Goal: Information Seeking & Learning: Learn about a topic

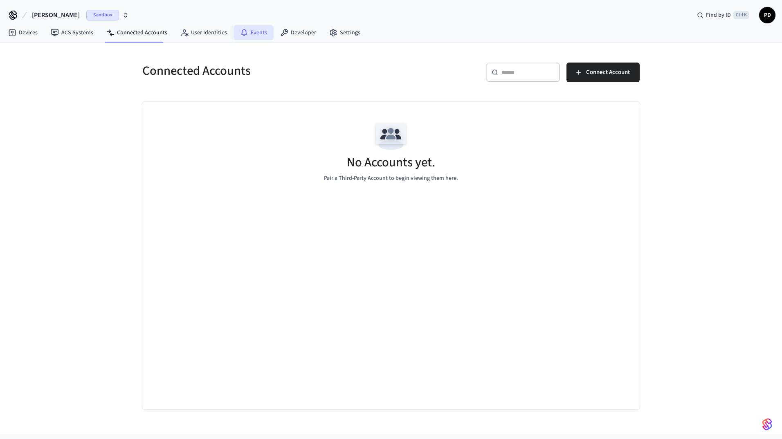
click at [248, 34] on link "Events" at bounding box center [254, 32] width 40 height 15
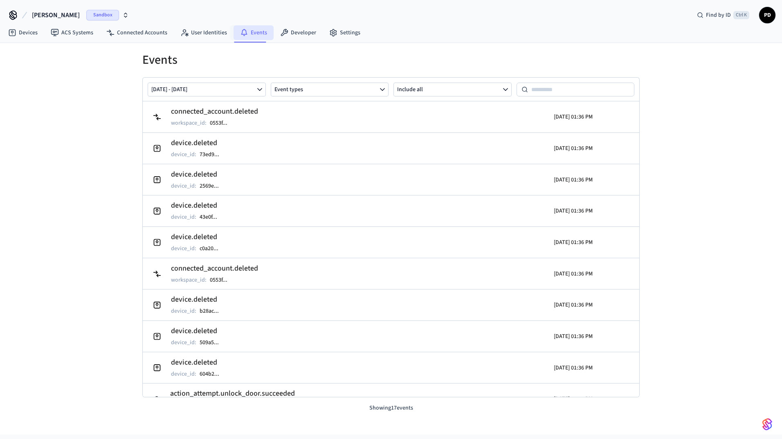
click at [252, 32] on link "Events" at bounding box center [254, 32] width 40 height 15
click at [53, 16] on span "[PERSON_NAME]" at bounding box center [56, 15] width 48 height 10
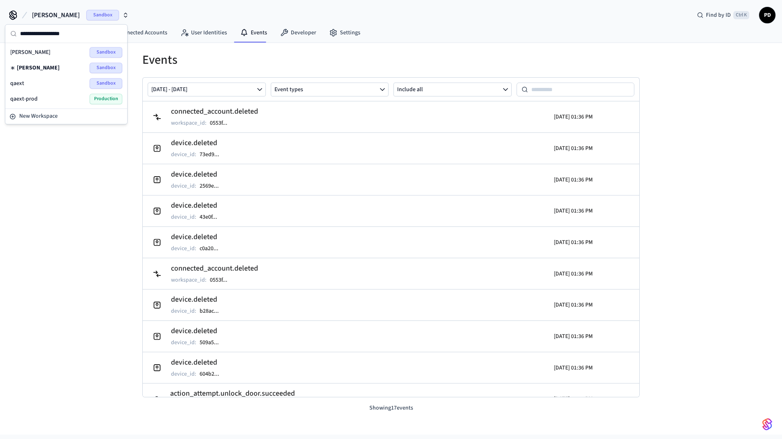
click at [39, 83] on div "qaext Sandbox" at bounding box center [66, 83] width 112 height 11
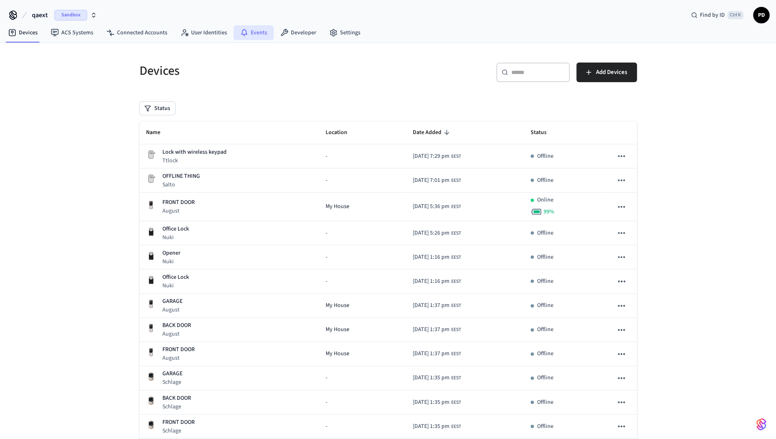
click at [260, 31] on link "Events" at bounding box center [254, 32] width 40 height 15
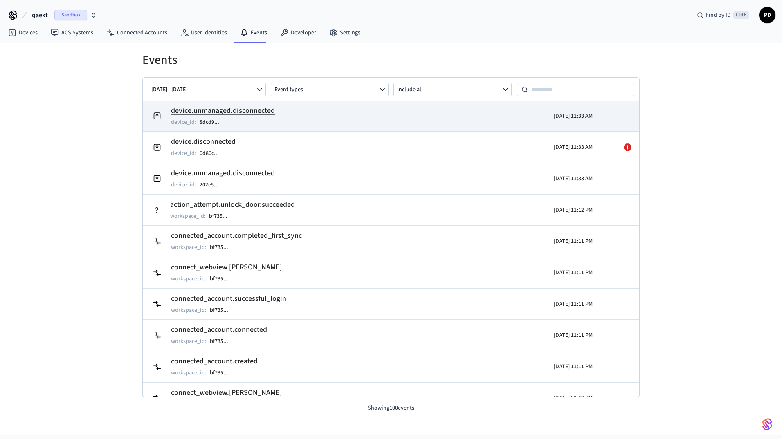
scroll to position [82, 0]
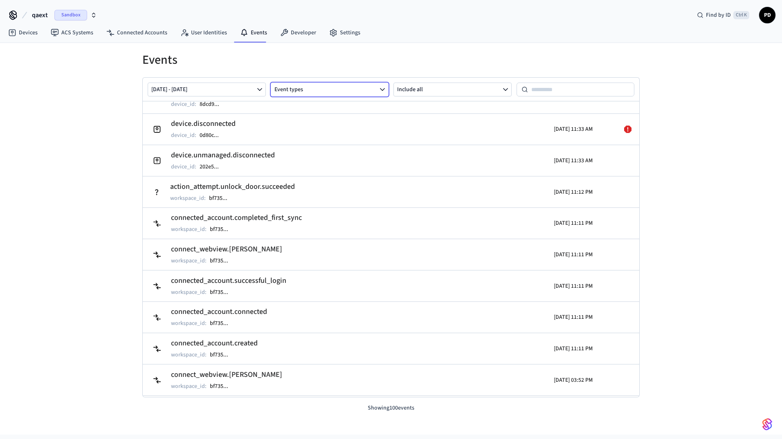
click at [349, 92] on button "Event types" at bounding box center [330, 90] width 118 height 14
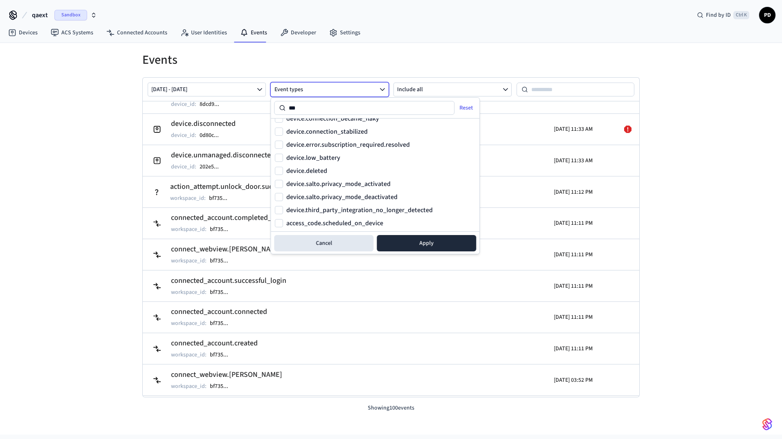
scroll to position [0, 0]
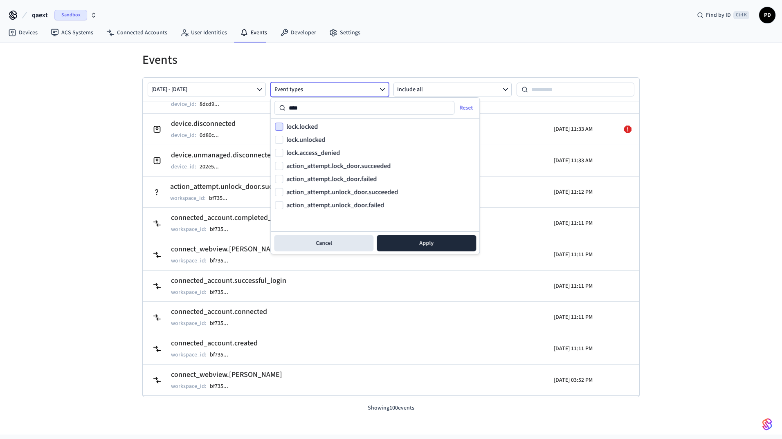
type input "****"
click at [281, 129] on button "lock.locked" at bounding box center [279, 127] width 8 height 8
click at [278, 137] on button "lock.unlocked" at bounding box center [279, 140] width 8 height 8
click at [423, 244] on button "Apply" at bounding box center [426, 243] width 99 height 16
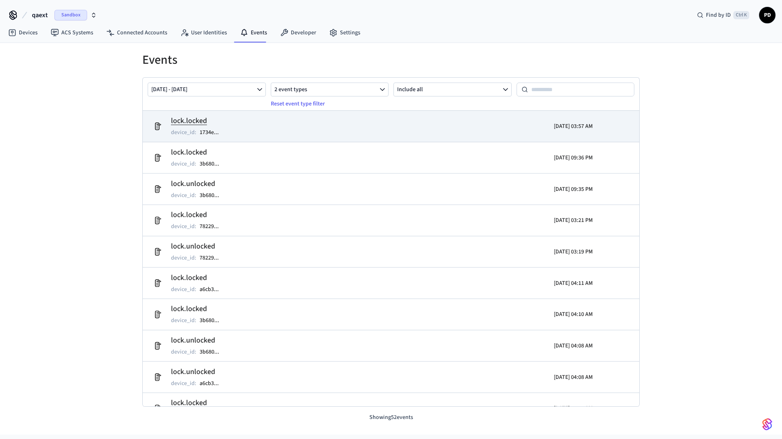
click at [212, 122] on h2 "lock.locked" at bounding box center [199, 120] width 56 height 11
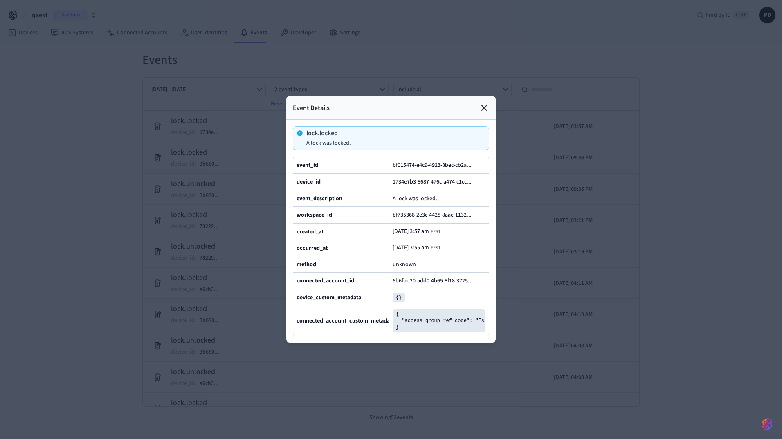
click at [561, 205] on div at bounding box center [391, 219] width 782 height 439
click at [489, 97] on div "Event Details" at bounding box center [390, 108] width 209 height 23
click at [487, 97] on div "Event Details" at bounding box center [390, 108] width 209 height 23
click at [484, 103] on icon at bounding box center [485, 108] width 10 height 10
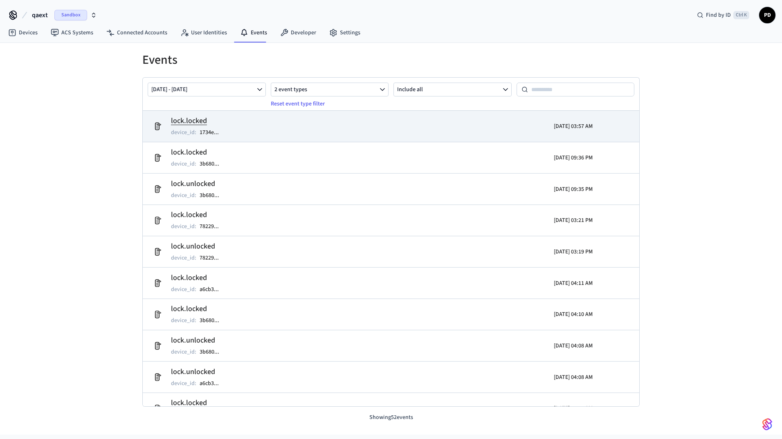
click at [299, 127] on td "lock.locked device_id : 1734e ..." at bounding box center [310, 126] width 322 height 23
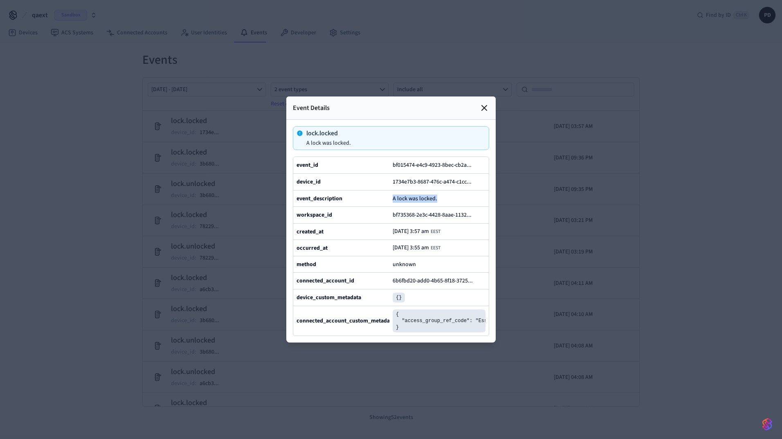
drag, startPoint x: 441, startPoint y: 188, endPoint x: 389, endPoint y: 186, distance: 52.4
click at [389, 190] on div "event_description A lock was locked." at bounding box center [391, 198] width 196 height 16
drag, startPoint x: 389, startPoint y: 186, endPoint x: 447, endPoint y: 194, distance: 58.6
click at [447, 194] on div "event_description A lock was locked." at bounding box center [391, 198] width 196 height 16
click at [450, 194] on div "A lock was locked." at bounding box center [439, 198] width 93 height 9
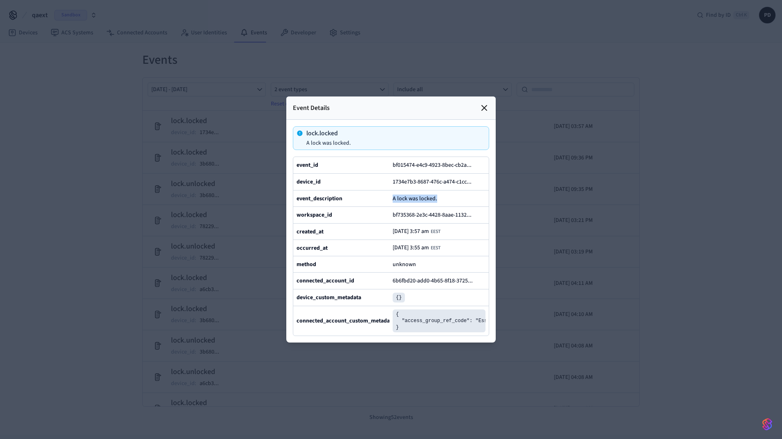
drag, startPoint x: 464, startPoint y: 183, endPoint x: 392, endPoint y: 184, distance: 72.4
click at [392, 190] on div "event_description A lock was locked." at bounding box center [391, 198] width 196 height 16
drag, startPoint x: 392, startPoint y: 184, endPoint x: 387, endPoint y: 68, distance: 116.3
click at [387, 68] on div at bounding box center [391, 219] width 782 height 439
click at [382, 97] on div "Event Details" at bounding box center [390, 108] width 209 height 23
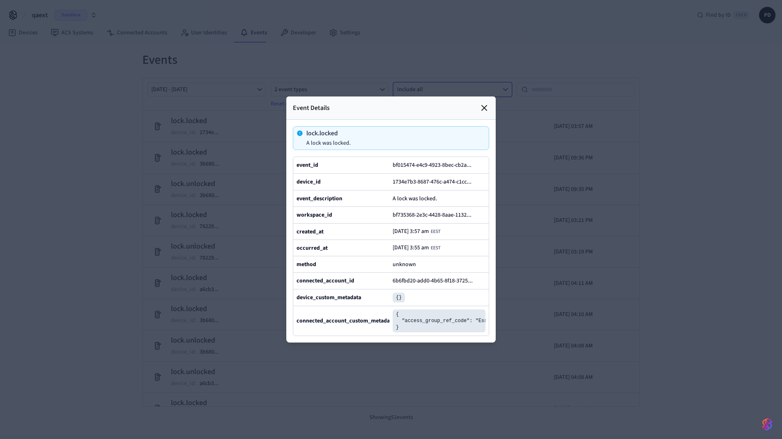
click at [484, 103] on icon at bounding box center [485, 108] width 10 height 10
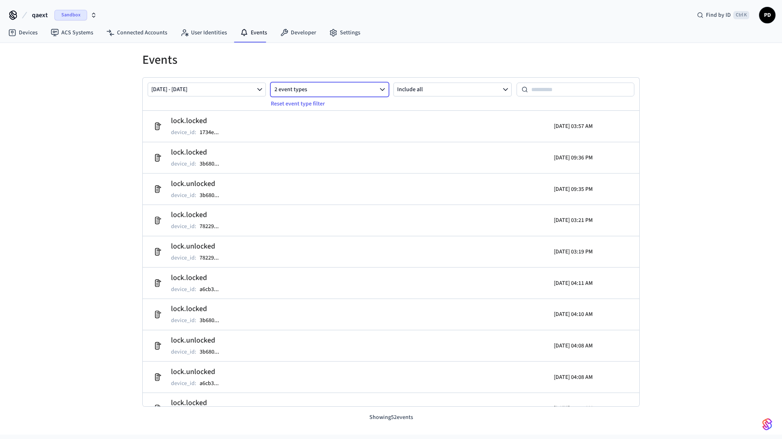
click at [300, 88] on button "2 event types" at bounding box center [330, 90] width 118 height 14
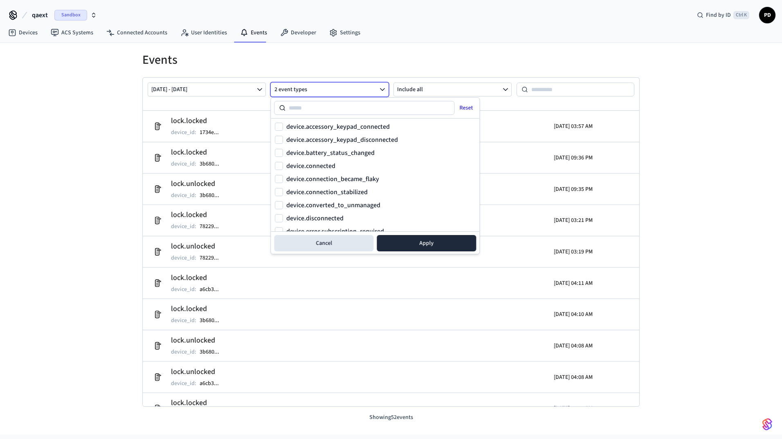
click at [466, 110] on button "Reset" at bounding box center [467, 107] width 28 height 13
click at [335, 245] on button "Cancel" at bounding box center [323, 243] width 99 height 16
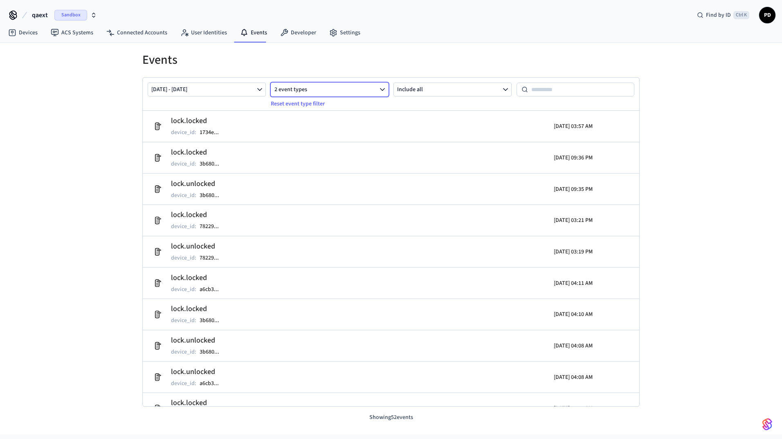
click at [310, 90] on button "2 event types" at bounding box center [330, 90] width 118 height 14
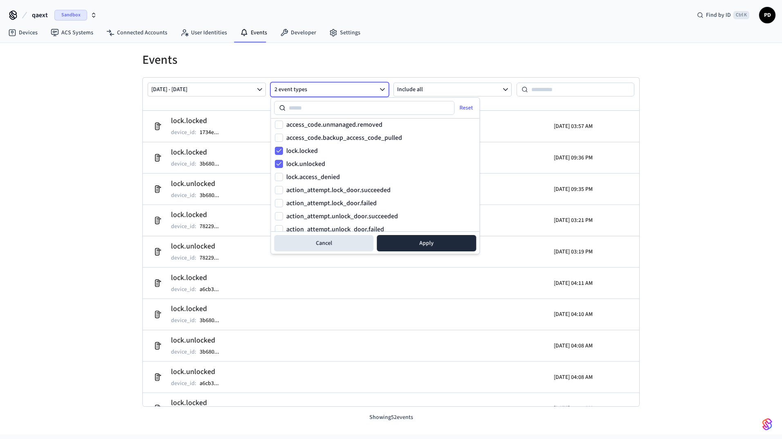
scroll to position [491, 0]
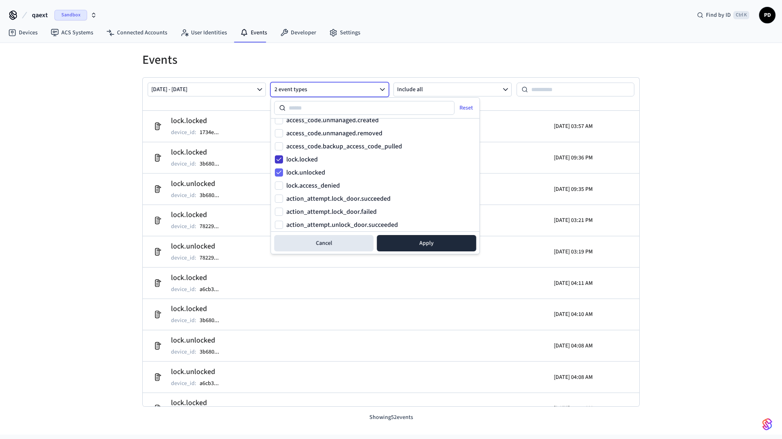
click at [277, 155] on button "lock.locked" at bounding box center [279, 159] width 8 height 8
click at [276, 176] on button "lock.unlocked" at bounding box center [279, 173] width 8 height 8
click at [423, 241] on button "Apply" at bounding box center [426, 243] width 99 height 16
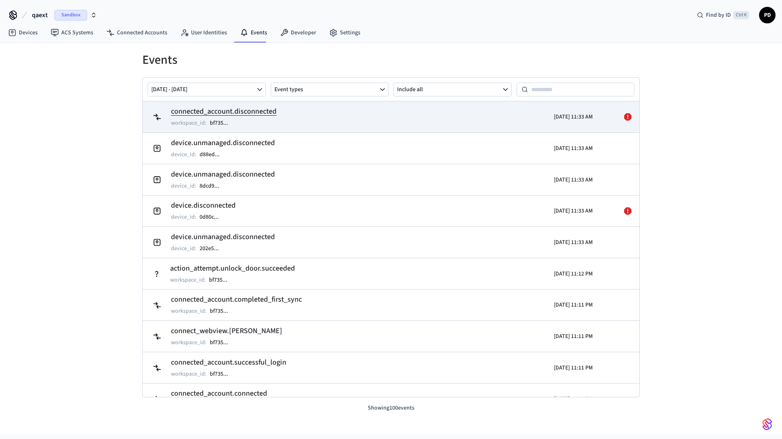
click at [624, 117] on icon at bounding box center [627, 116] width 7 height 7
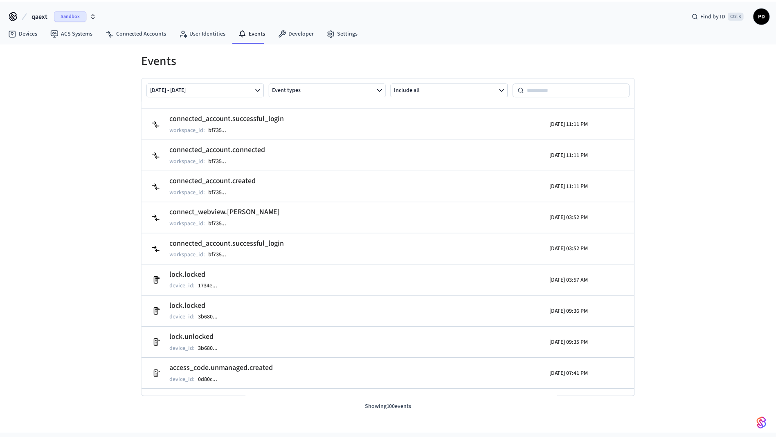
scroll to position [245, 0]
click at [63, 173] on div "Events [DATE] - [DATE] Event types Include all device.unmanaged.disconnected de…" at bounding box center [391, 239] width 782 height 392
click at [37, 19] on span "qaext" at bounding box center [40, 15] width 16 height 10
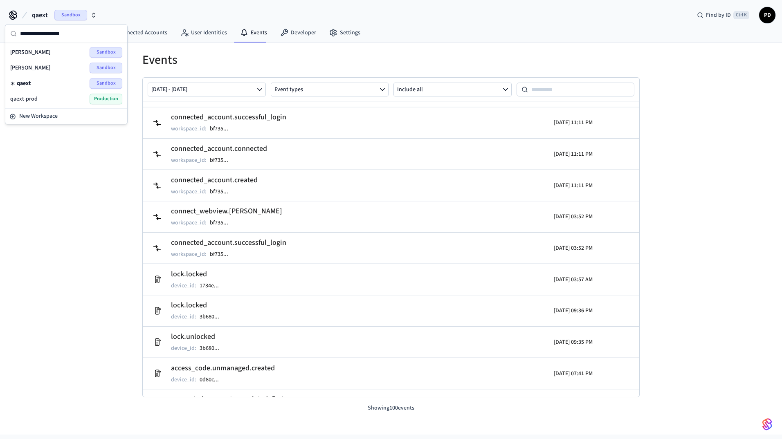
click at [39, 68] on div "dev-[PERSON_NAME]" at bounding box center [66, 68] width 112 height 11
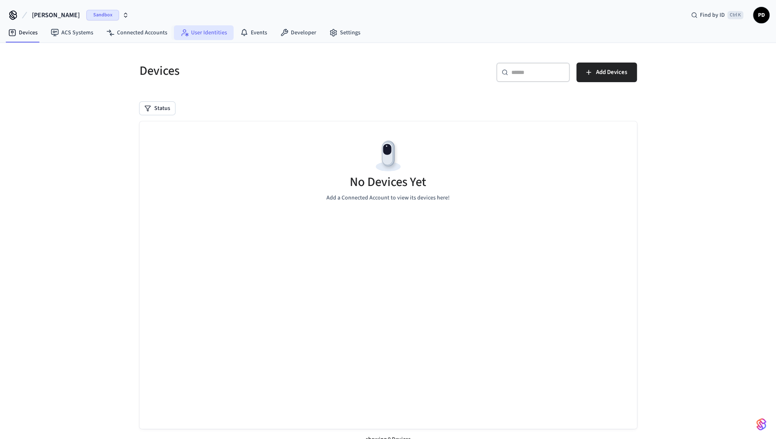
click at [212, 28] on link "User Identities" at bounding box center [204, 32] width 60 height 15
click at [288, 30] on link "Developer" at bounding box center [298, 32] width 49 height 15
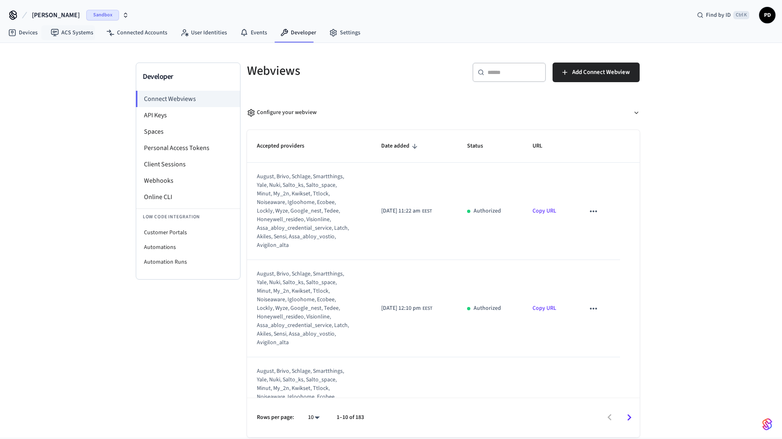
click at [61, 15] on span "[PERSON_NAME]" at bounding box center [56, 15] width 48 height 10
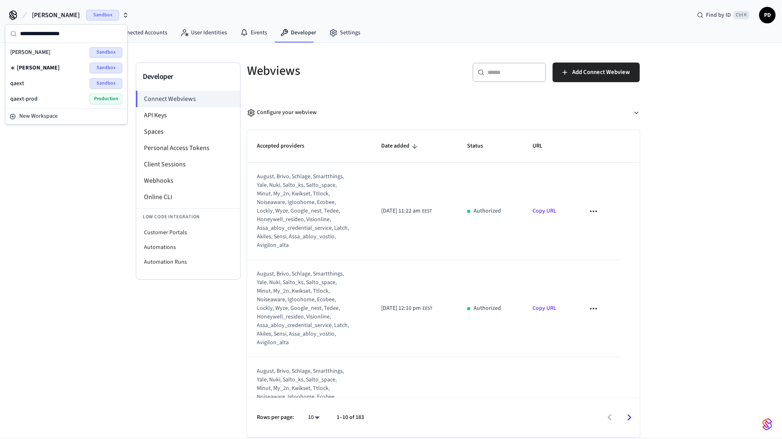
click at [27, 84] on div "qaext Sandbox" at bounding box center [66, 83] width 112 height 11
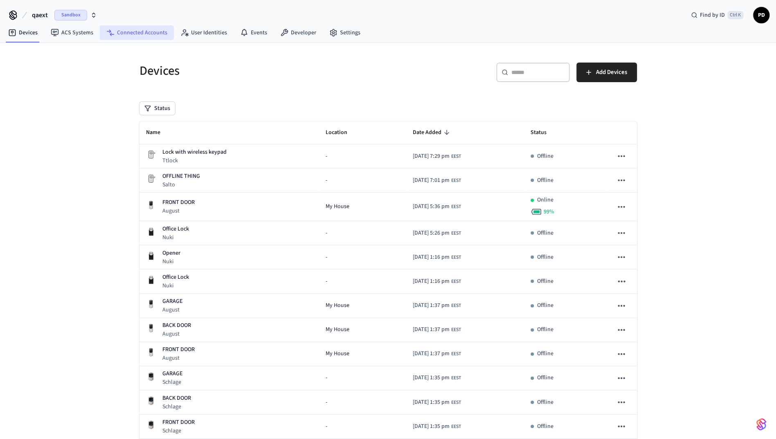
click at [151, 32] on link "Connected Accounts" at bounding box center [137, 32] width 74 height 15
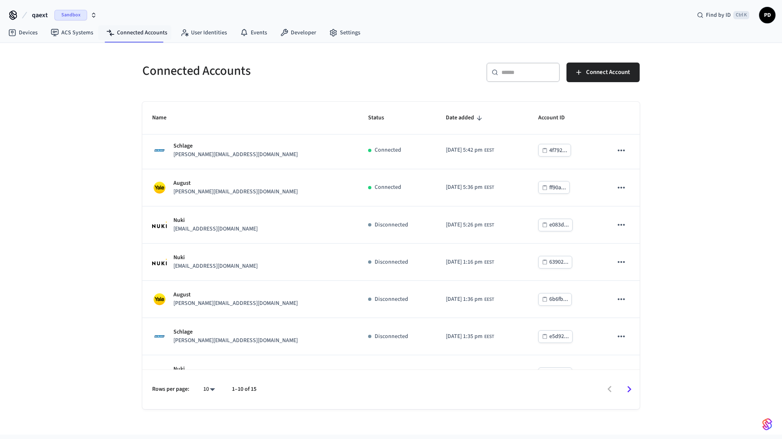
scroll to position [136, 0]
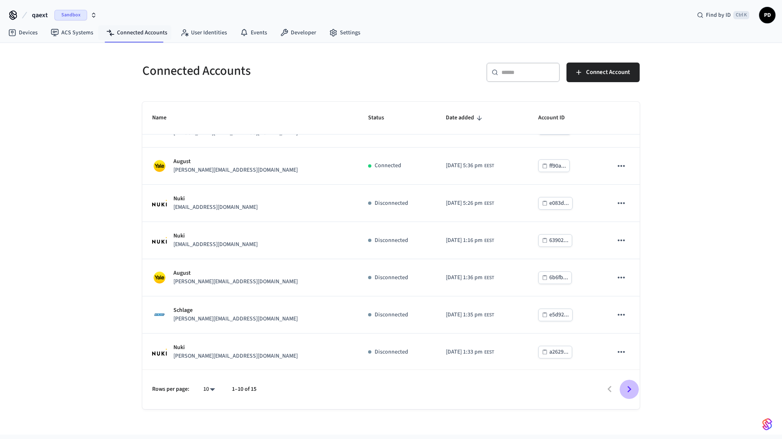
click at [636, 391] on button "Go to next page" at bounding box center [629, 389] width 19 height 19
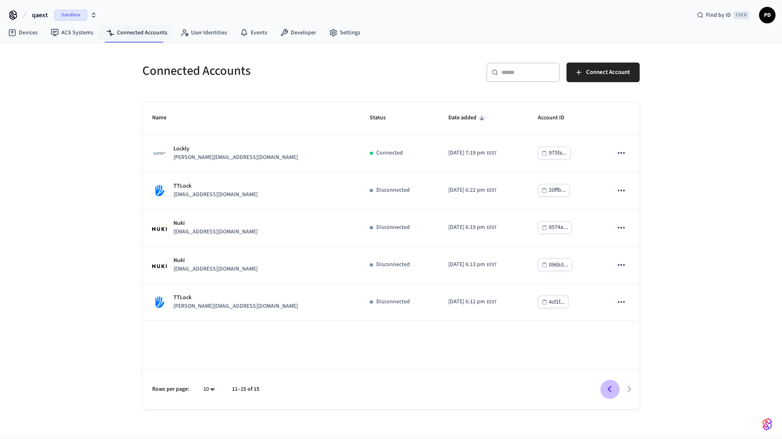
click at [609, 391] on icon "Go to previous page" at bounding box center [609, 389] width 13 height 13
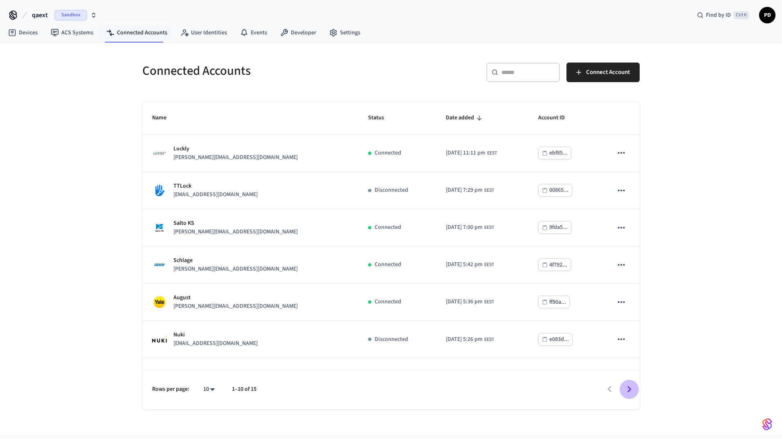
click at [630, 385] on icon "Go to next page" at bounding box center [629, 389] width 13 height 13
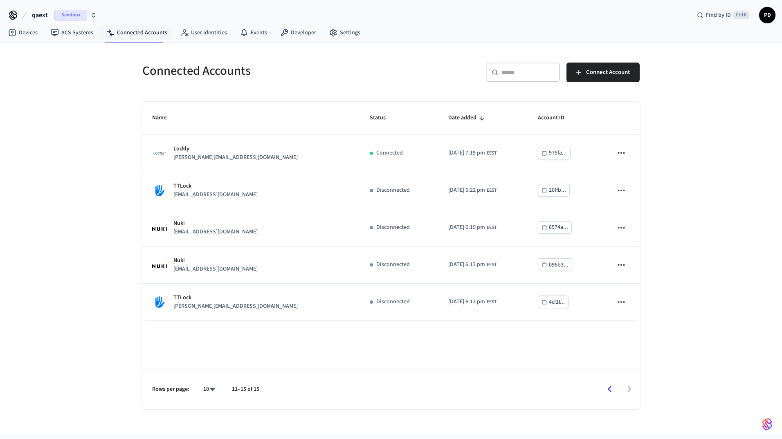
click at [615, 393] on icon "Go to previous page" at bounding box center [609, 389] width 13 height 13
